Goal: Information Seeking & Learning: Learn about a topic

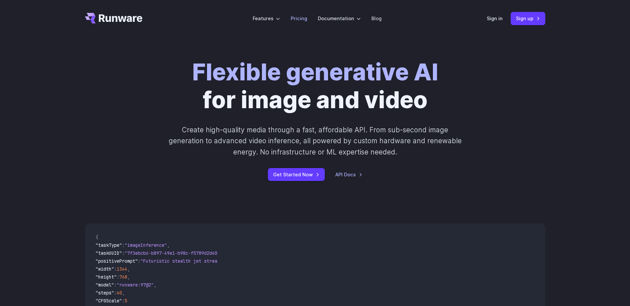
click at [307, 20] on link "Pricing" at bounding box center [299, 19] width 17 height 8
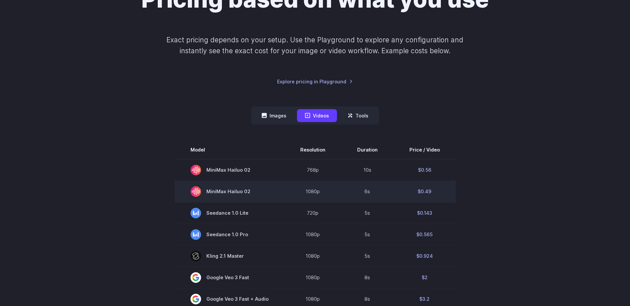
scroll to position [99, 0]
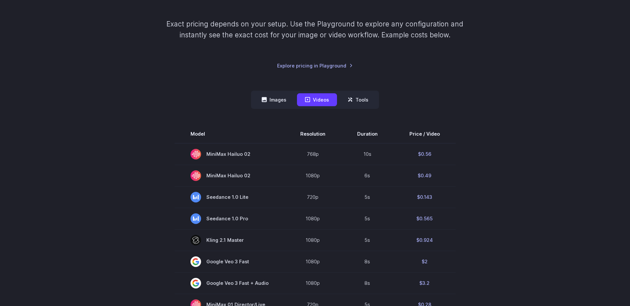
click at [265, 92] on nav "Images Videos Tools ****** ****** *****" at bounding box center [315, 100] width 128 height 18
click at [266, 94] on button "Images" at bounding box center [274, 99] width 41 height 13
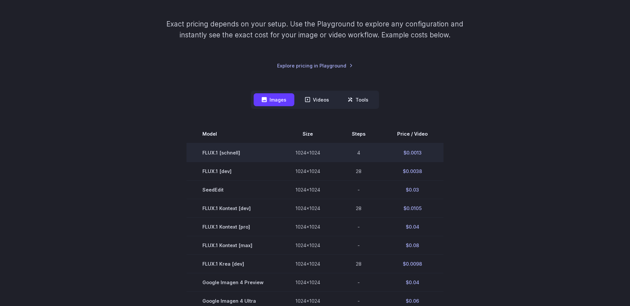
click at [419, 153] on td "$0.0013" at bounding box center [412, 152] width 62 height 19
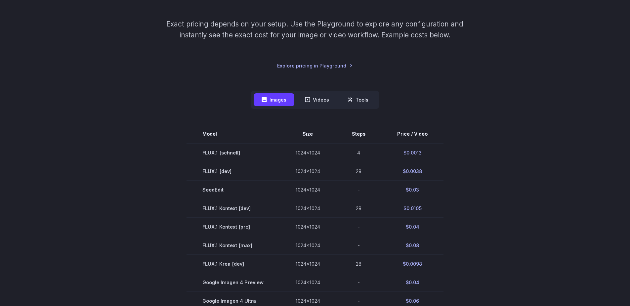
click at [511, 188] on section "Model Size Steps Price / Video FLUX.1 [schnell] 1024x1024 4 $0.0013 FLUX.1 [dev…" at bounding box center [315, 282] width 460 height 315
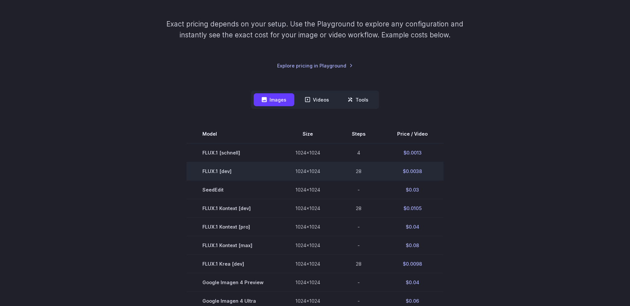
click at [417, 171] on td "$0.0038" at bounding box center [412, 171] width 62 height 19
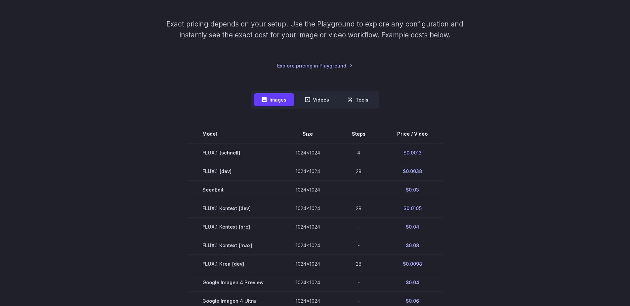
click at [525, 194] on section "Model Size Steps Price / Video FLUX.1 [schnell] 1024x1024 4 $0.0013 FLUX.1 [dev…" at bounding box center [315, 282] width 460 height 315
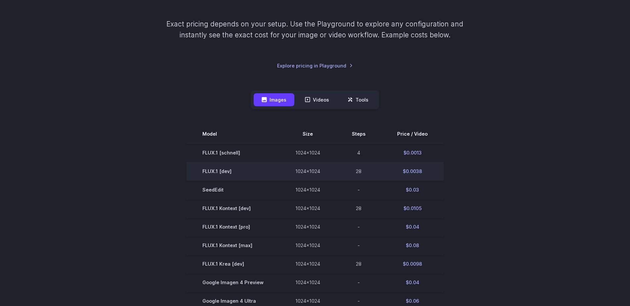
click at [358, 170] on td "28" at bounding box center [358, 171] width 45 height 19
drag, startPoint x: 358, startPoint y: 170, endPoint x: 429, endPoint y: 173, distance: 71.8
click at [358, 170] on td "28" at bounding box center [358, 171] width 45 height 19
click at [418, 172] on td "$0.0038" at bounding box center [412, 171] width 62 height 19
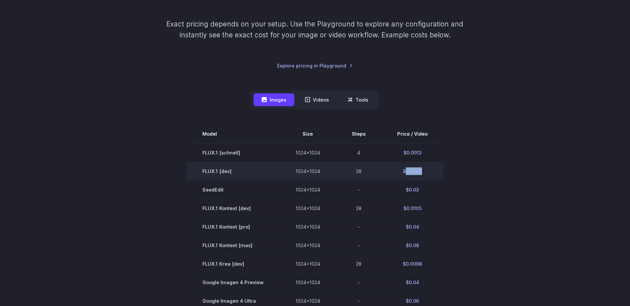
click at [418, 172] on td "$0.0038" at bounding box center [412, 171] width 62 height 19
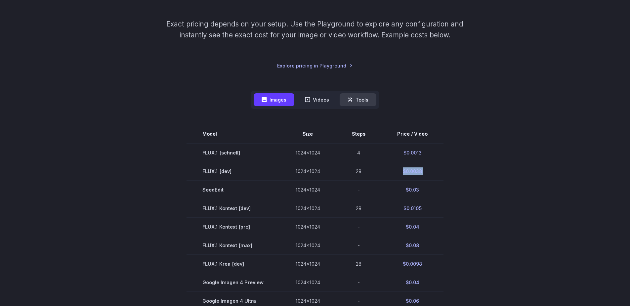
click at [356, 102] on button "Tools" at bounding box center [358, 99] width 37 height 13
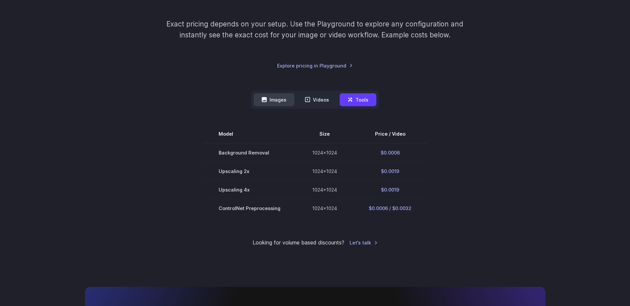
click at [282, 97] on button "Images" at bounding box center [274, 99] width 41 height 13
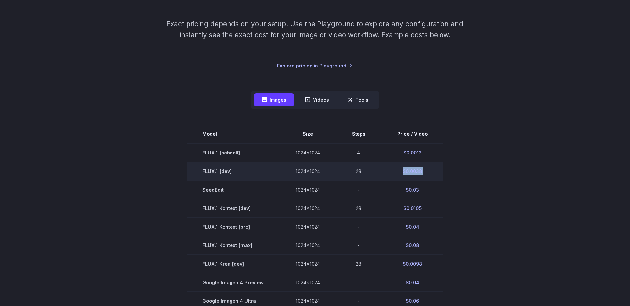
click at [412, 166] on td "$0.0038" at bounding box center [412, 171] width 62 height 19
click at [417, 174] on td "$0.0038" at bounding box center [412, 171] width 62 height 19
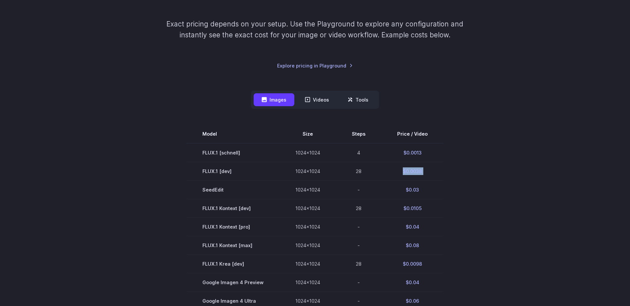
copy tbody "$0.0038"
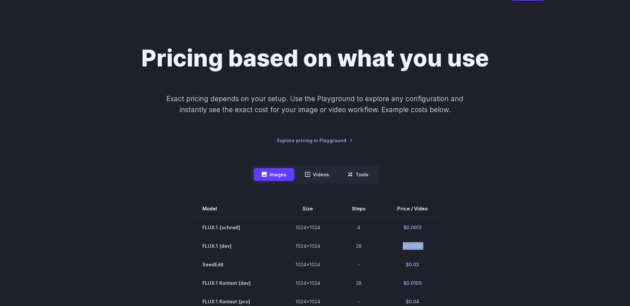
scroll to position [0, 0]
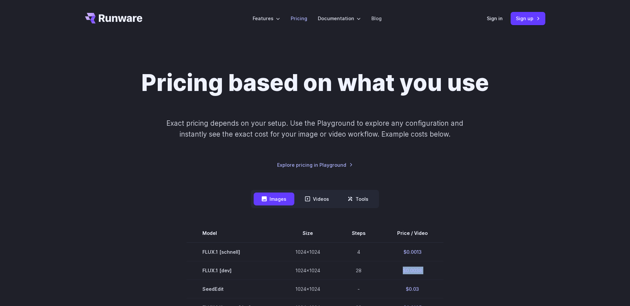
click at [290, 19] on li "Pricing" at bounding box center [298, 18] width 27 height 18
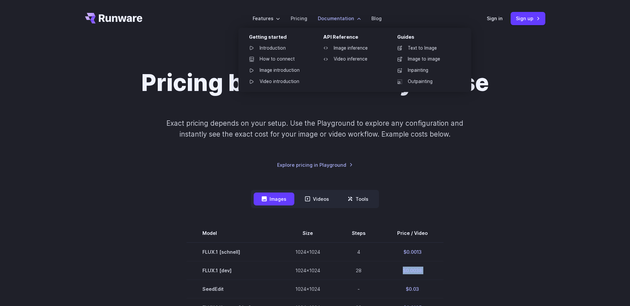
click at [339, 19] on label "Documentation" at bounding box center [339, 19] width 43 height 8
